Goal: Find specific page/section: Locate item on page

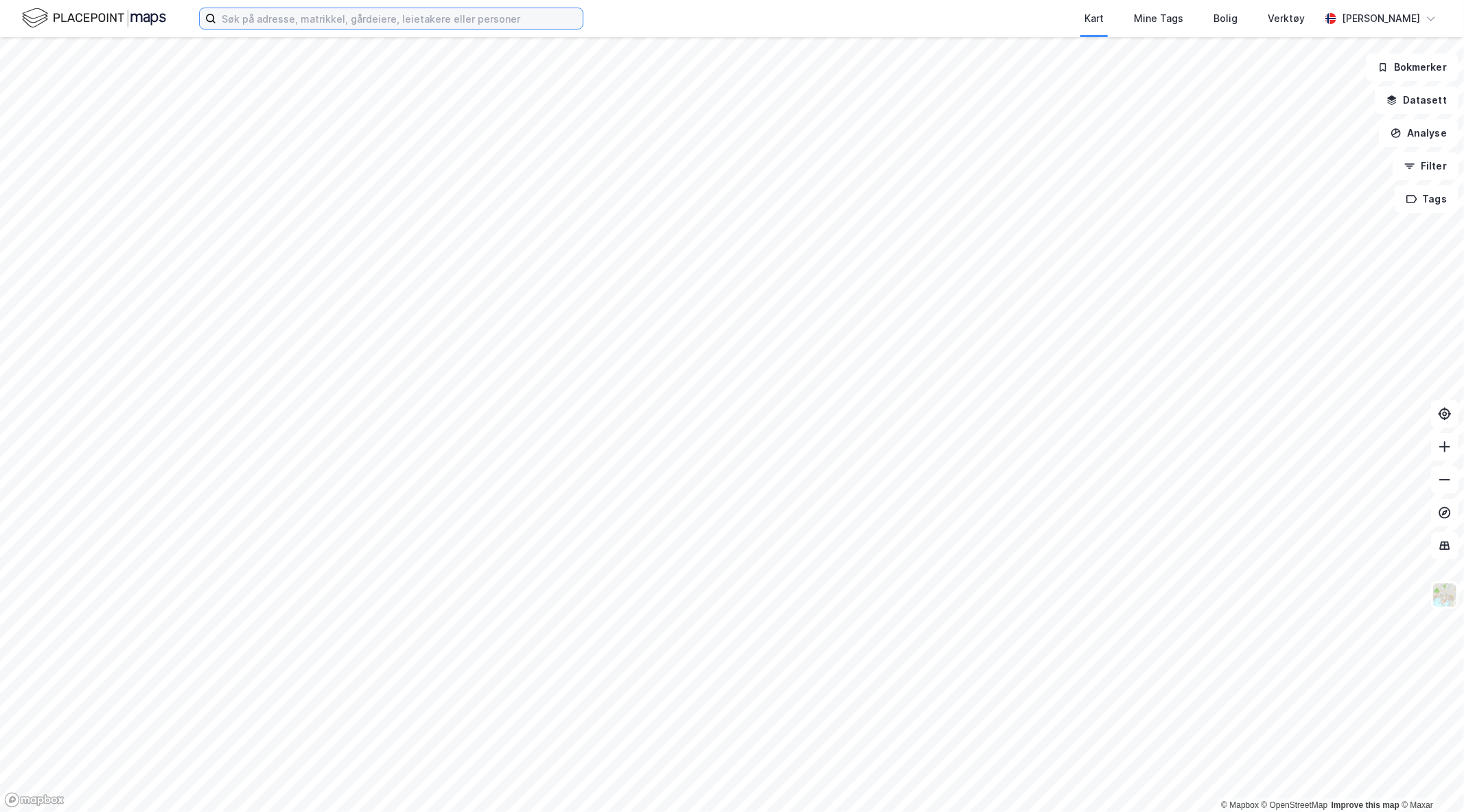
click at [394, 22] on input at bounding box center [399, 19] width 367 height 20
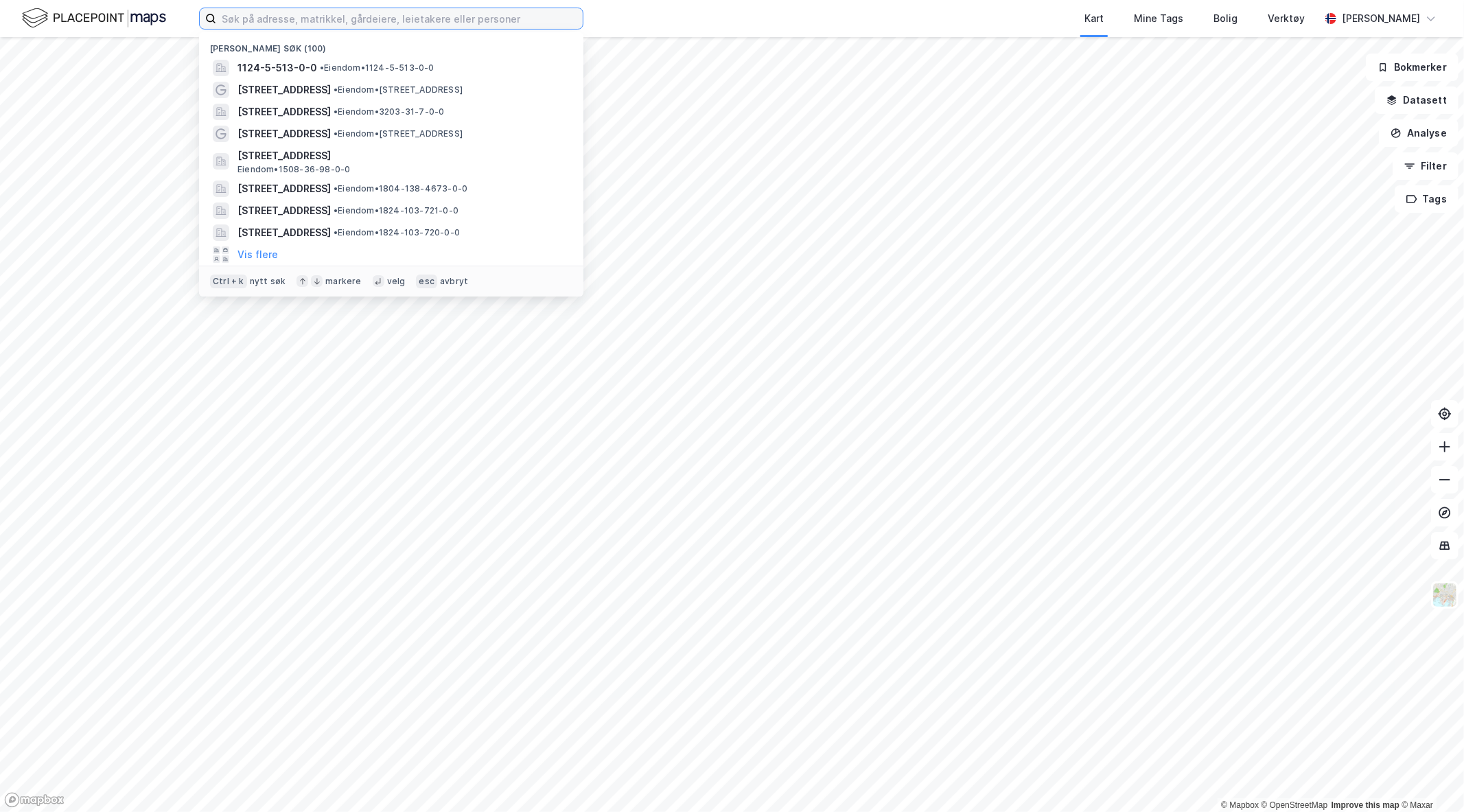
paste input "[STREET_ADDRESS]"
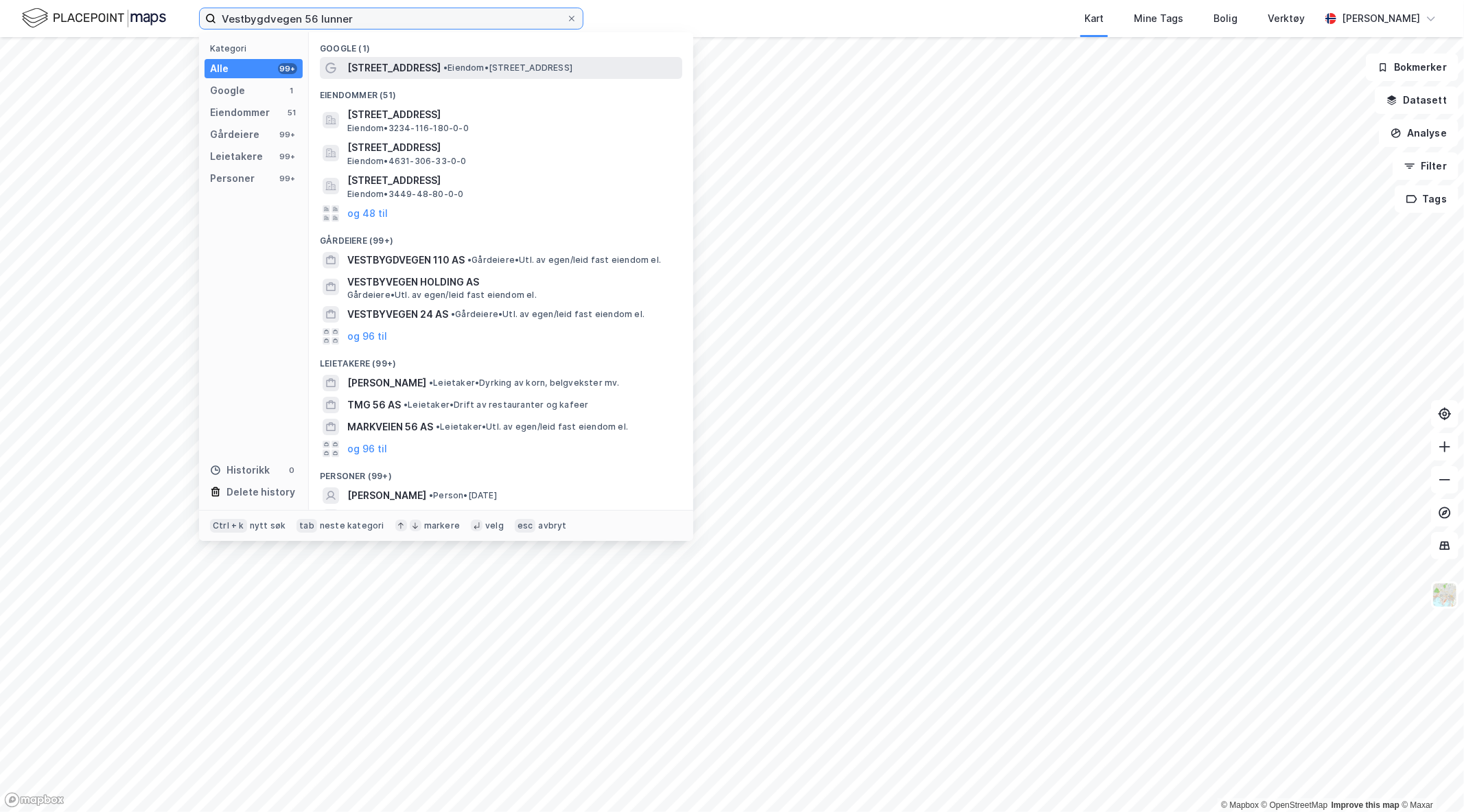
type input "Vestbygdvegen 56 lunner"
click at [499, 65] on span "• Eiendom • [STREET_ADDRESS]" at bounding box center [507, 68] width 129 height 11
